Goal: Task Accomplishment & Management: Manage account settings

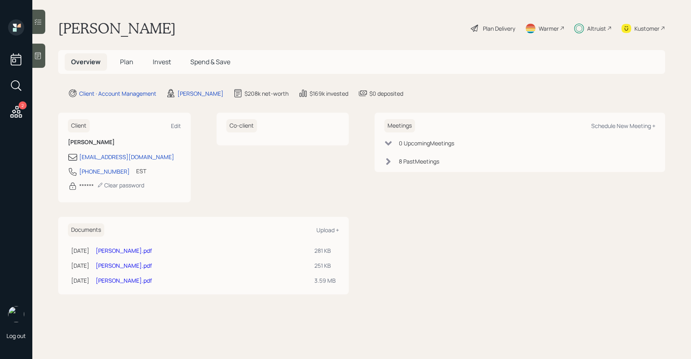
click at [127, 63] on span "Plan" at bounding box center [126, 61] width 13 height 9
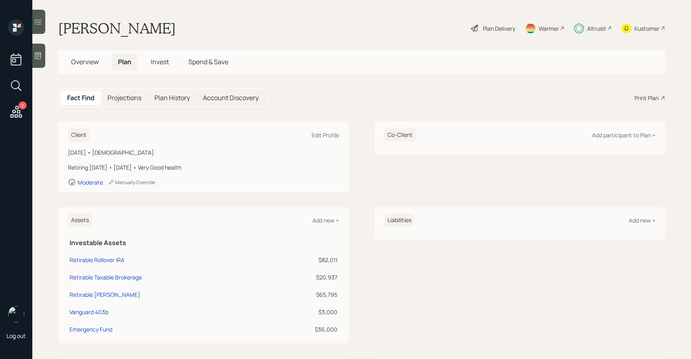
click at [161, 60] on span "Invest" at bounding box center [160, 61] width 18 height 9
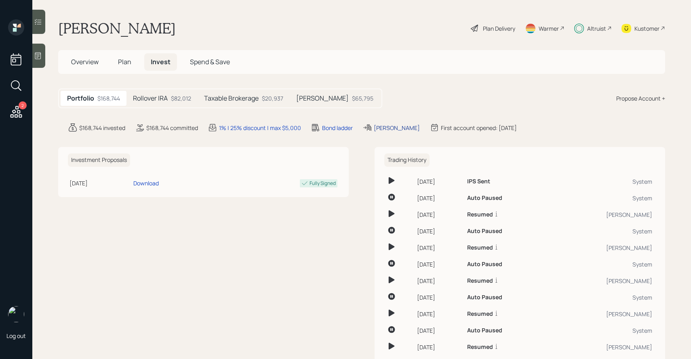
click at [384, 128] on div "[PERSON_NAME]" at bounding box center [397, 128] width 46 height 8
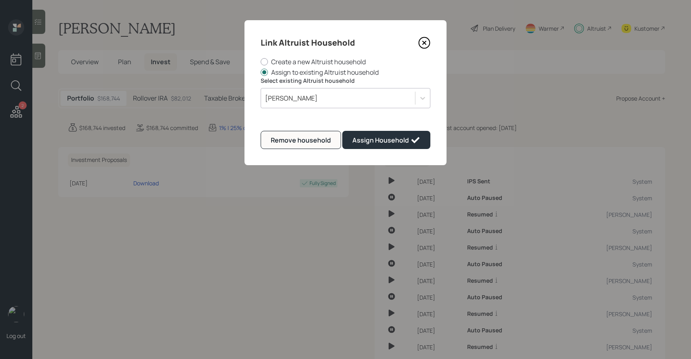
click at [422, 46] on icon at bounding box center [424, 43] width 12 height 12
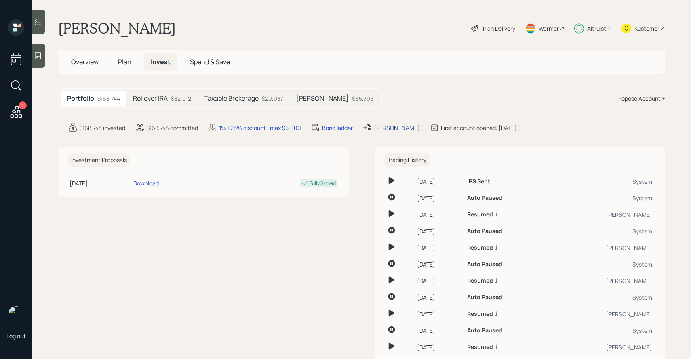
click at [385, 126] on div "[PERSON_NAME]" at bounding box center [397, 128] width 46 height 8
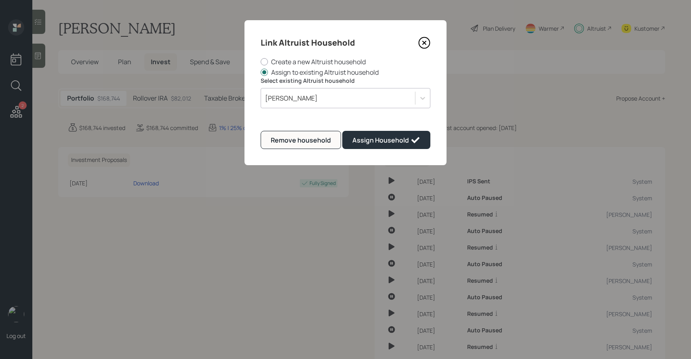
click at [422, 48] on icon at bounding box center [424, 43] width 11 height 11
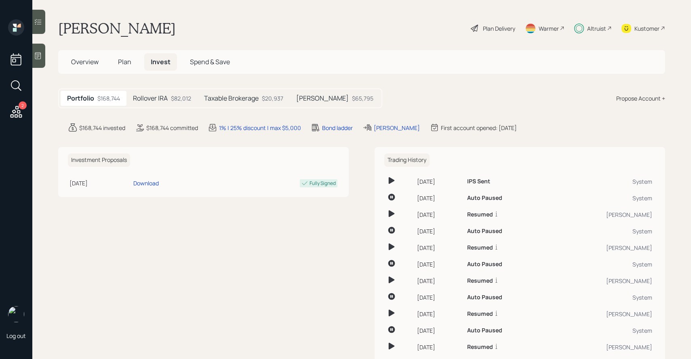
click at [162, 101] on h5 "Rollover IRA" at bounding box center [150, 99] width 35 height 8
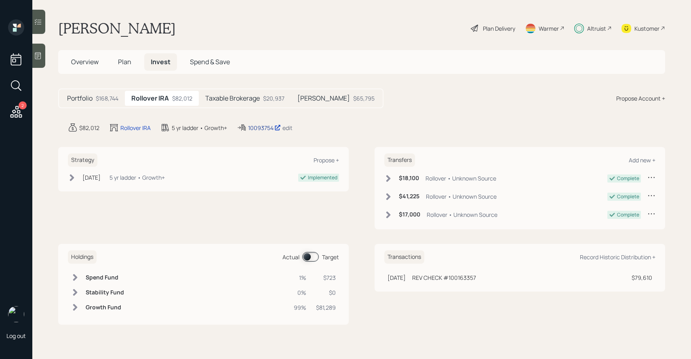
click at [275, 126] on icon at bounding box center [277, 127] width 5 height 5
